Goal: Transaction & Acquisition: Register for event/course

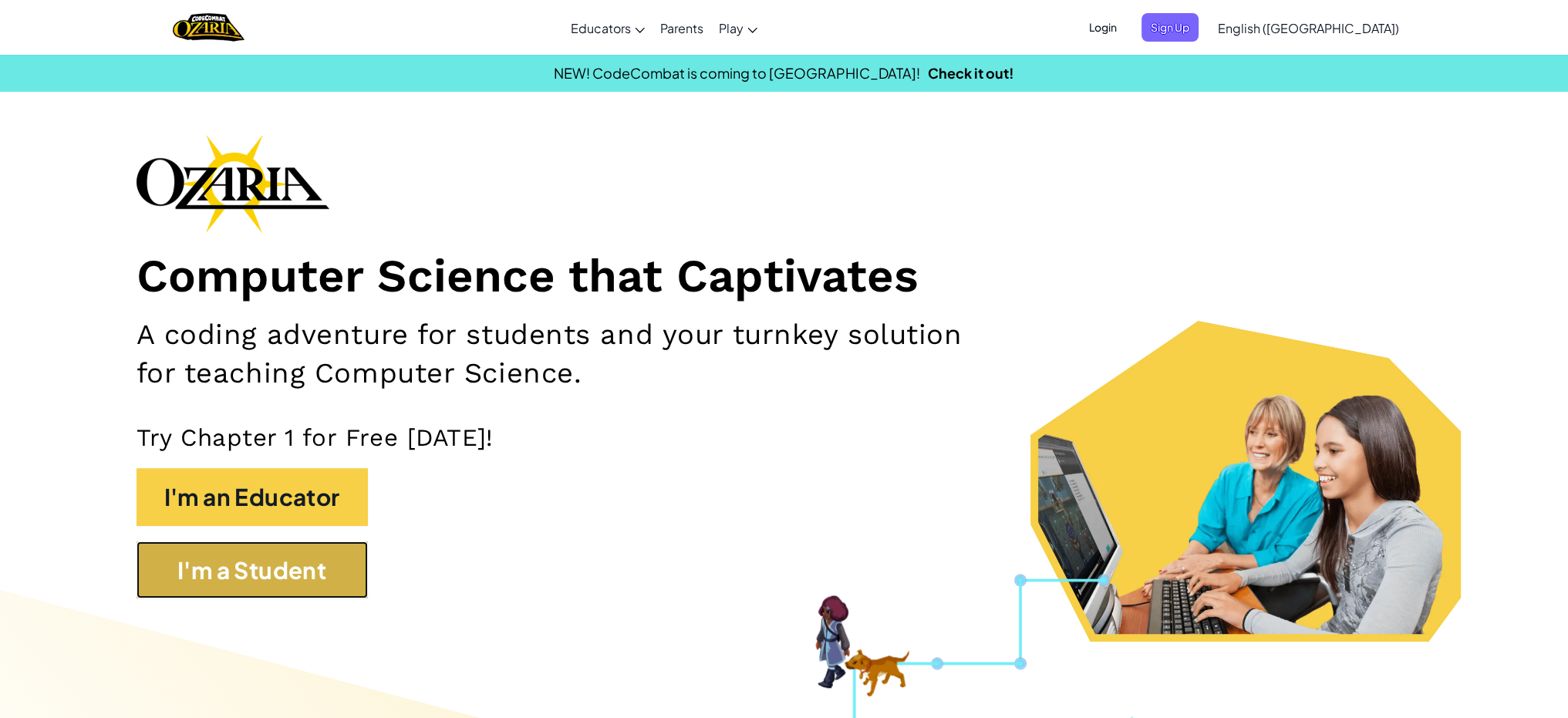
click at [334, 570] on button "I'm a Student" at bounding box center [252, 570] width 232 height 58
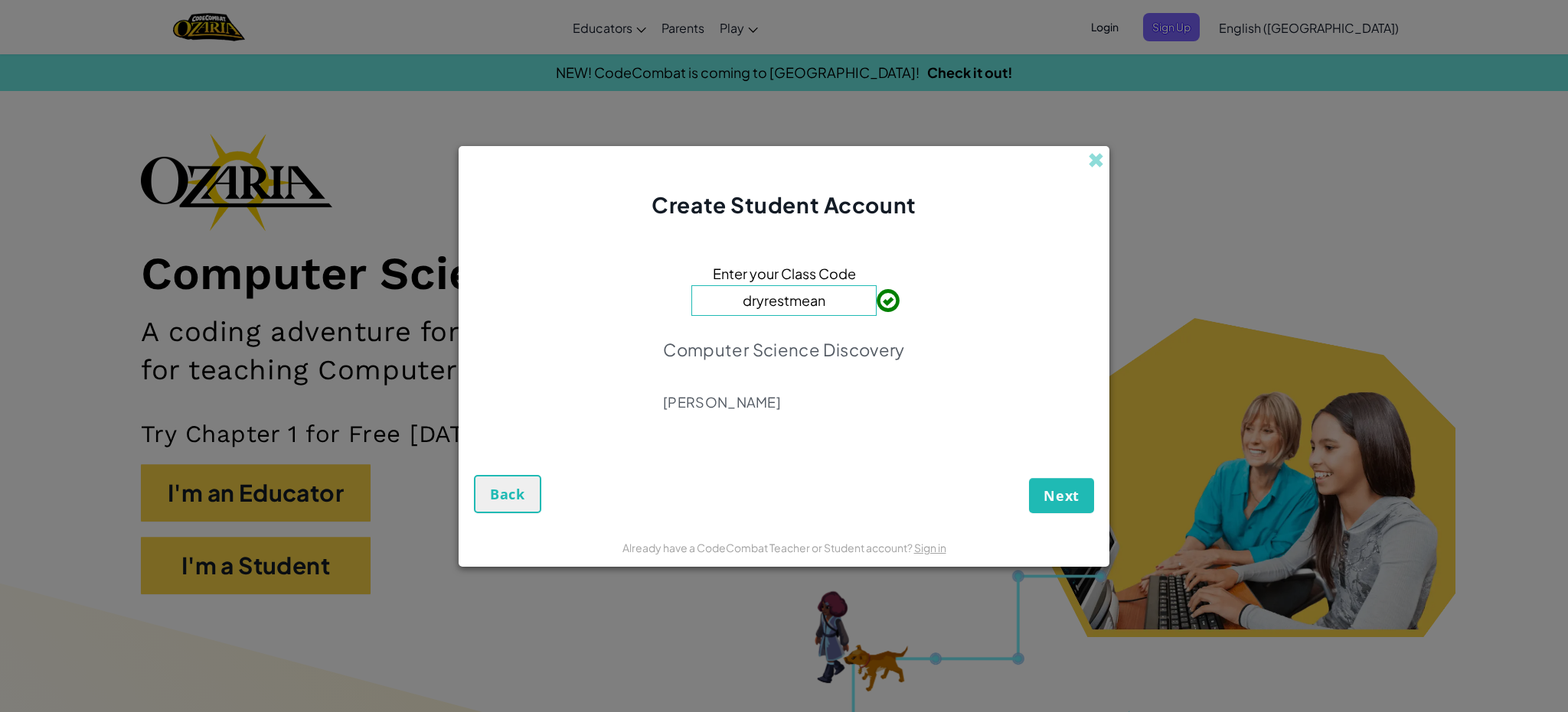
type input "dryrestmean"
click at [1066, 502] on span "Next" at bounding box center [1061, 495] width 36 height 19
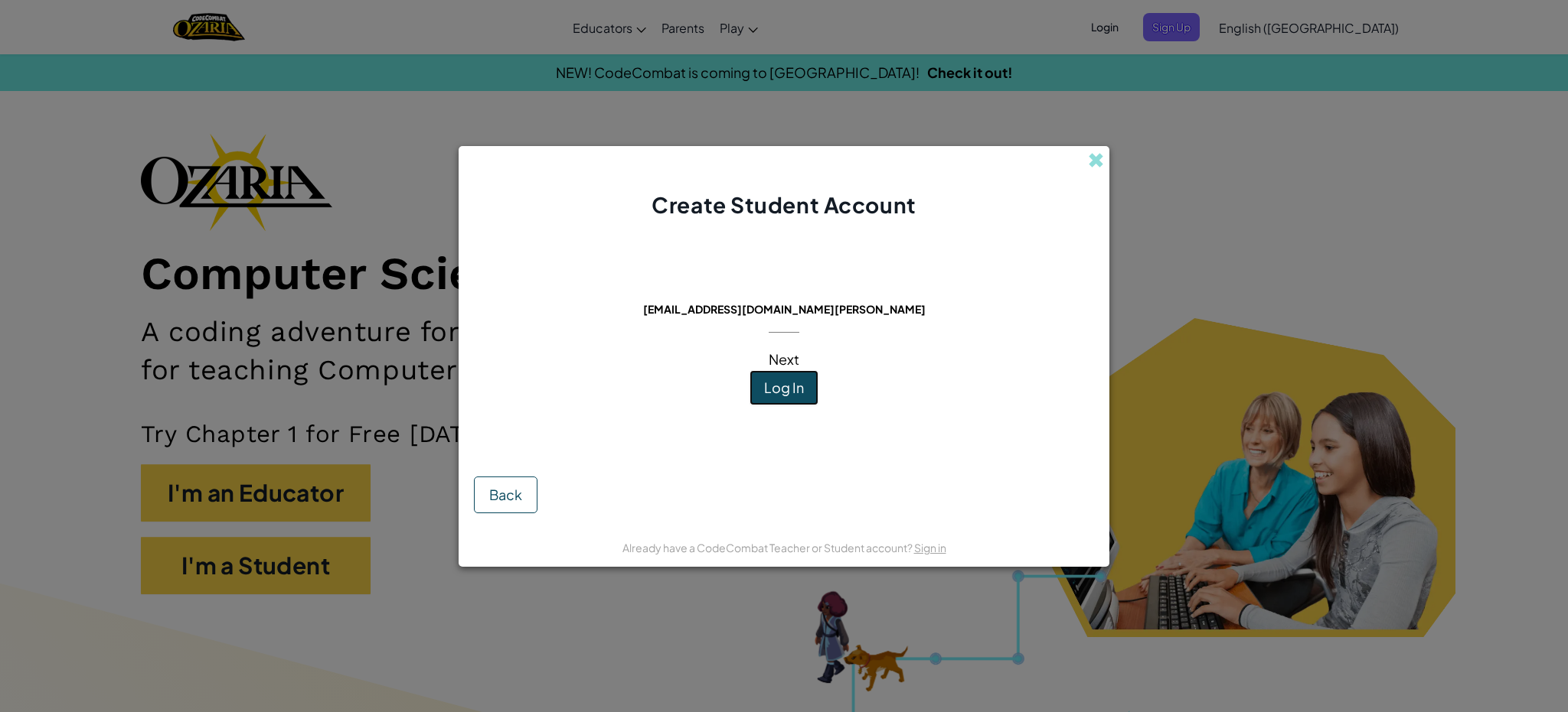
click at [765, 388] on span "Log In" at bounding box center [784, 388] width 40 height 18
